Goal: Transaction & Acquisition: Purchase product/service

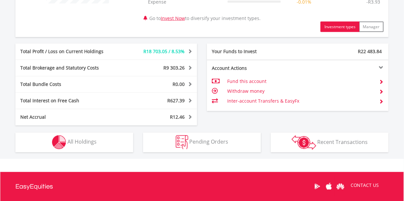
scroll to position [318, 0]
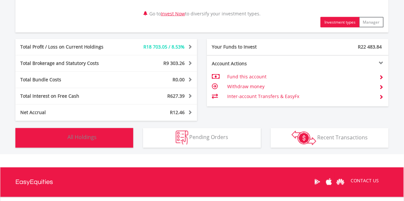
click at [121, 136] on button "Holdings All Holdings" at bounding box center [74, 138] width 118 height 20
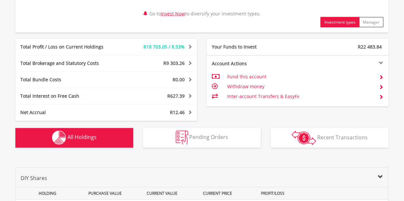
scroll to position [485, 0]
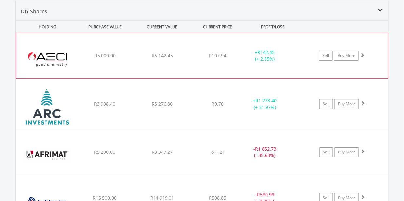
click at [240, 63] on div "﻿ AECI Limited R5 000.00 R5 142.45 R107.94 + R142.45 (+ 2.85%) Sell Buy More" at bounding box center [202, 55] width 372 height 45
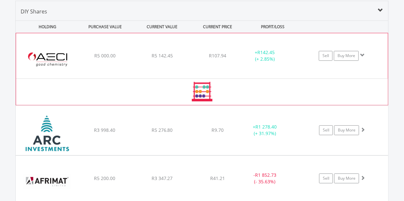
click at [240, 63] on div "﻿ AECI Limited R5 000.00 R5 142.45 R107.94 + R142.45 (+ 2.85%) Sell Buy More" at bounding box center [202, 55] width 372 height 45
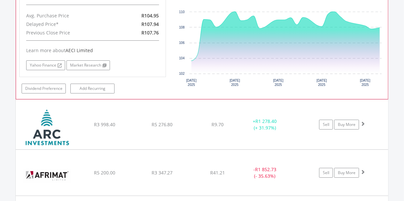
scroll to position [603, 0]
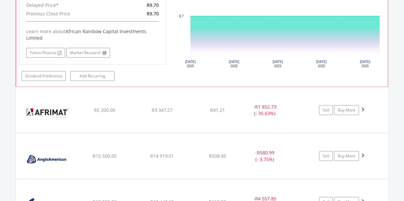
scroll to position [804, 0]
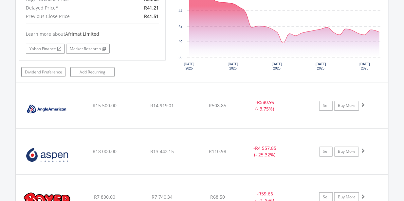
scroll to position [986, 0]
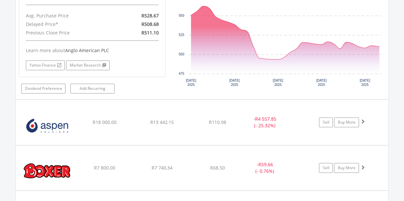
scroll to position [1150, 0]
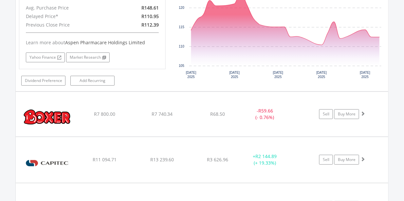
scroll to position [1350, 0]
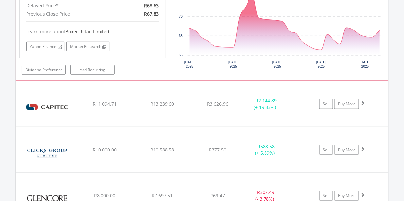
scroll to position [1532, 0]
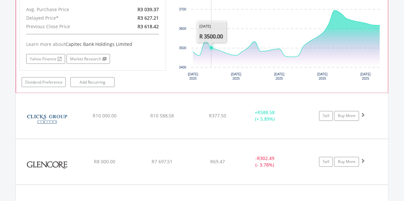
scroll to position [1714, 0]
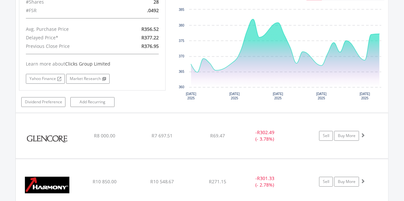
scroll to position [1859, 0]
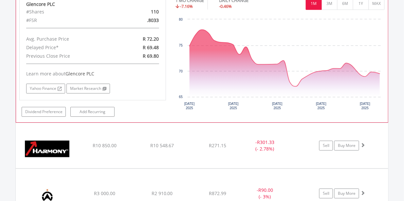
scroll to position [2032, 0]
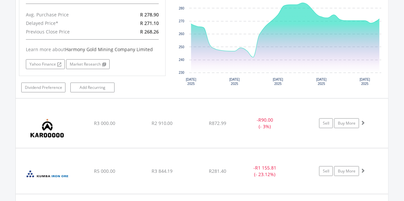
scroll to position [2232, 0]
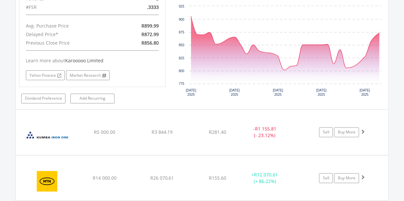
scroll to position [2405, 0]
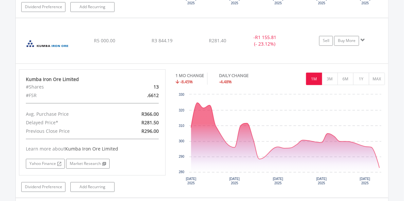
scroll to position [2496, 0]
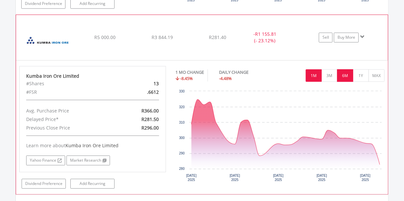
click at [347, 69] on button "6M" at bounding box center [345, 75] width 16 height 12
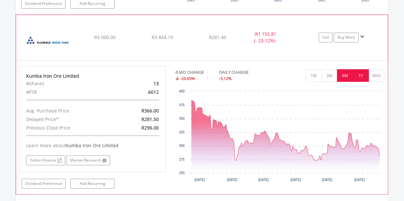
click at [364, 69] on button "1Y" at bounding box center [361, 75] width 16 height 12
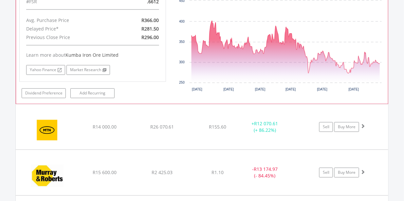
scroll to position [2587, 0]
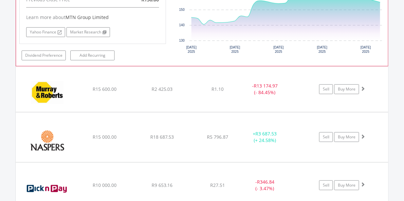
scroll to position [2805, 0]
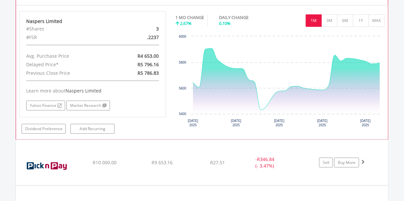
scroll to position [2987, 0]
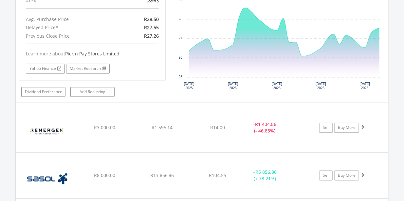
scroll to position [3178, 0]
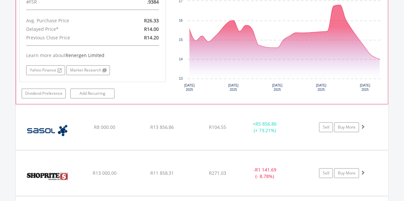
scroll to position [3360, 0]
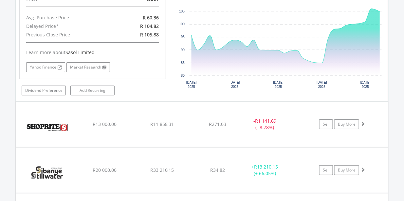
scroll to position [3542, 0]
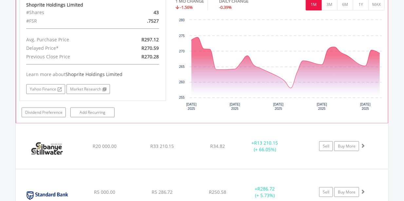
scroll to position [3715, 0]
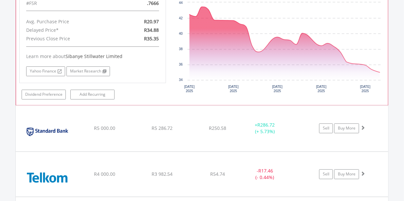
scroll to position [3897, 0]
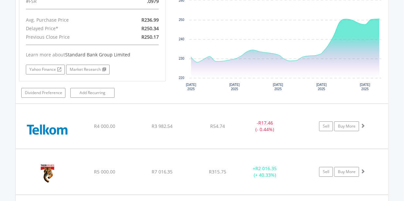
scroll to position [4079, 0]
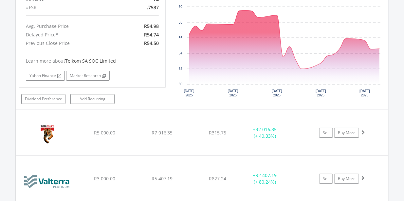
scroll to position [4252, 0]
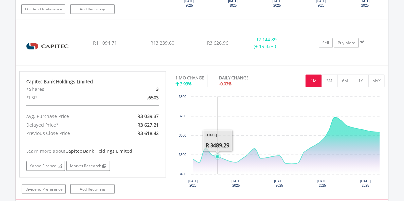
scroll to position [1496, 0]
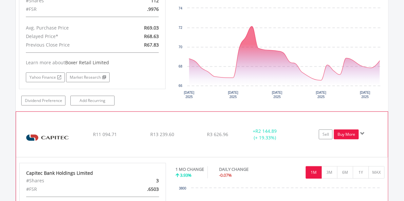
click at [344, 129] on link "Buy More" at bounding box center [346, 134] width 25 height 10
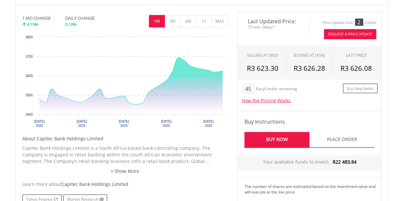
scroll to position [218, 0]
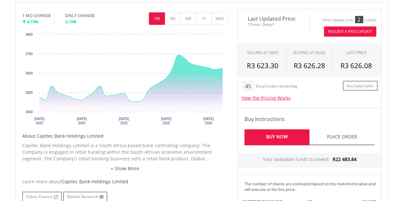
click at [284, 136] on link "Buy Now" at bounding box center [277, 137] width 65 height 16
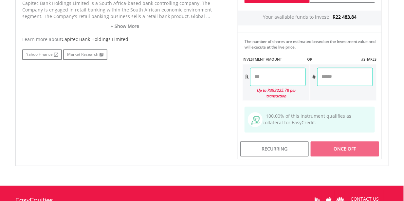
scroll to position [364, 0]
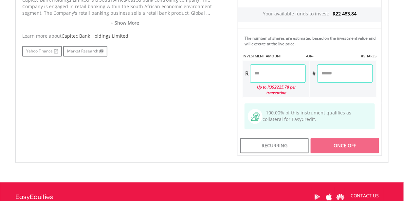
click at [254, 73] on input "number" at bounding box center [278, 73] width 56 height 18
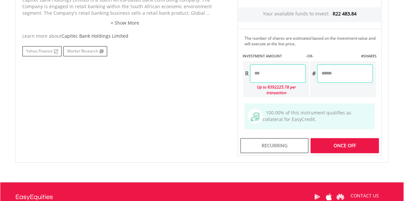
type input "*******"
type input "*****"
click at [342, 137] on div "Last Updated Price: 15-min. Delay* Price Update Cost: 2 Credits Request A Price…" at bounding box center [310, 9] width 154 height 292
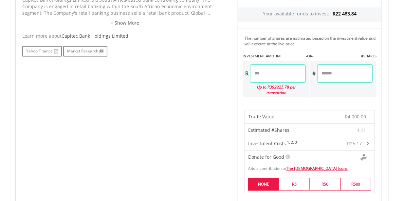
click at [266, 178] on label "NONE" at bounding box center [263, 184] width 31 height 13
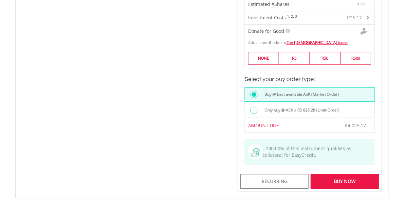
scroll to position [491, 0]
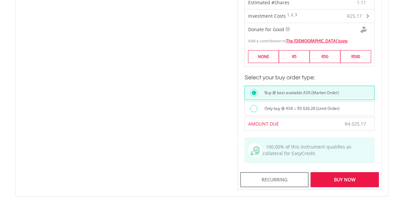
click at [319, 172] on div "Buy Now" at bounding box center [345, 179] width 68 height 15
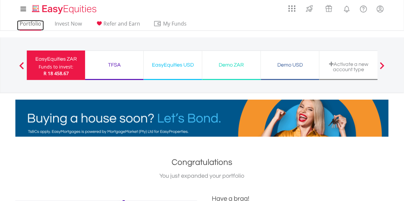
click at [29, 24] on link "Portfolio" at bounding box center [30, 25] width 27 height 10
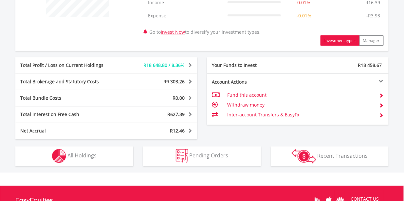
scroll to position [309, 0]
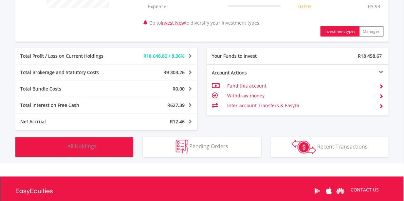
click at [117, 146] on button "Holdings All Holdings" at bounding box center [74, 147] width 118 height 20
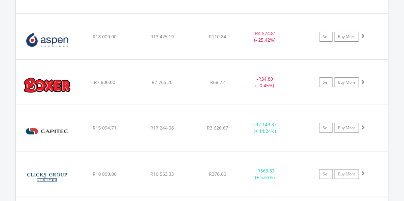
scroll to position [694, 0]
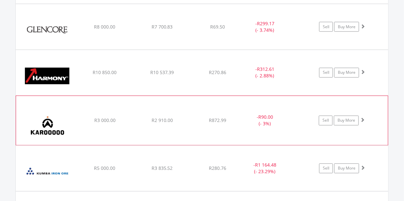
scroll to position [1022, 0]
